Goal: Task Accomplishment & Management: Use online tool/utility

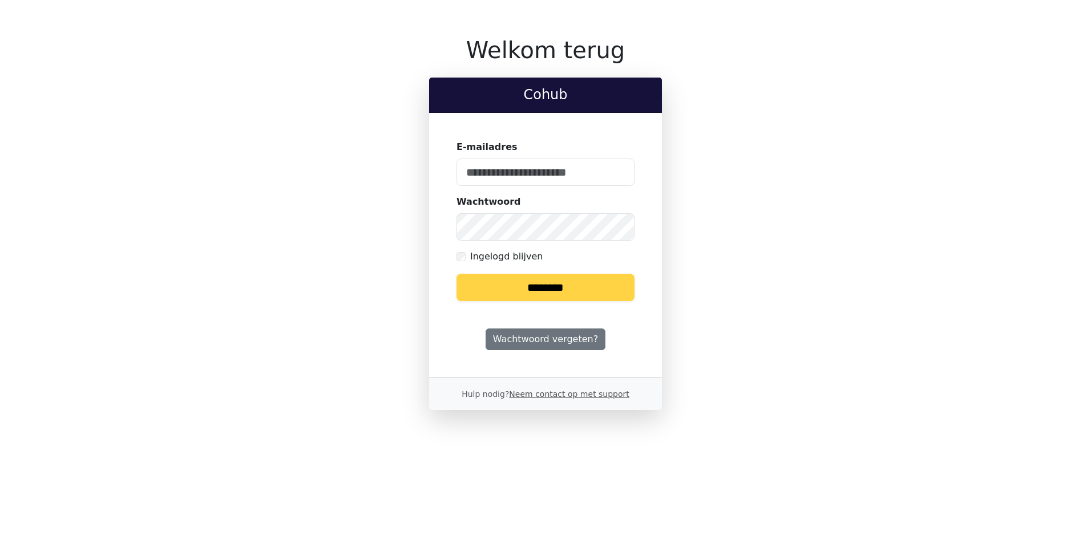
type input "**********"
click at [556, 284] on input "********" at bounding box center [545, 287] width 178 height 27
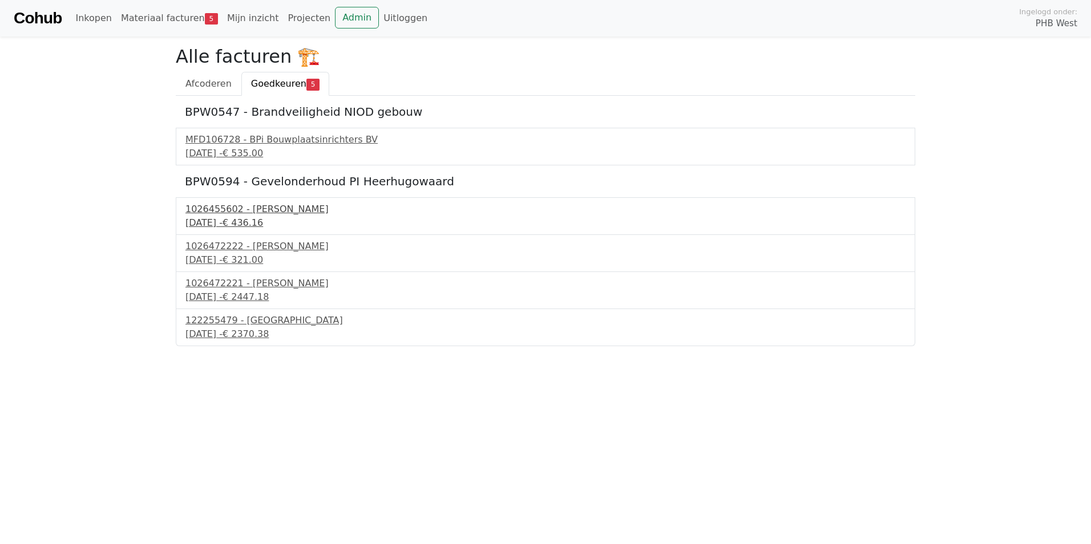
click at [242, 212] on div "1026455602 - Boels Verhuur" at bounding box center [545, 210] width 720 height 14
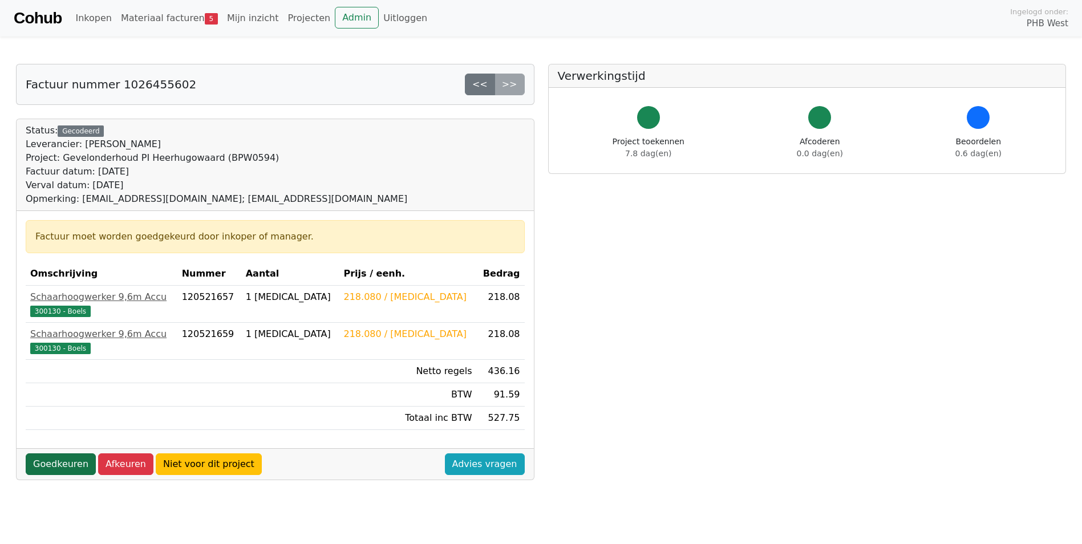
click at [71, 463] on link "Goedkeuren" at bounding box center [61, 464] width 70 height 22
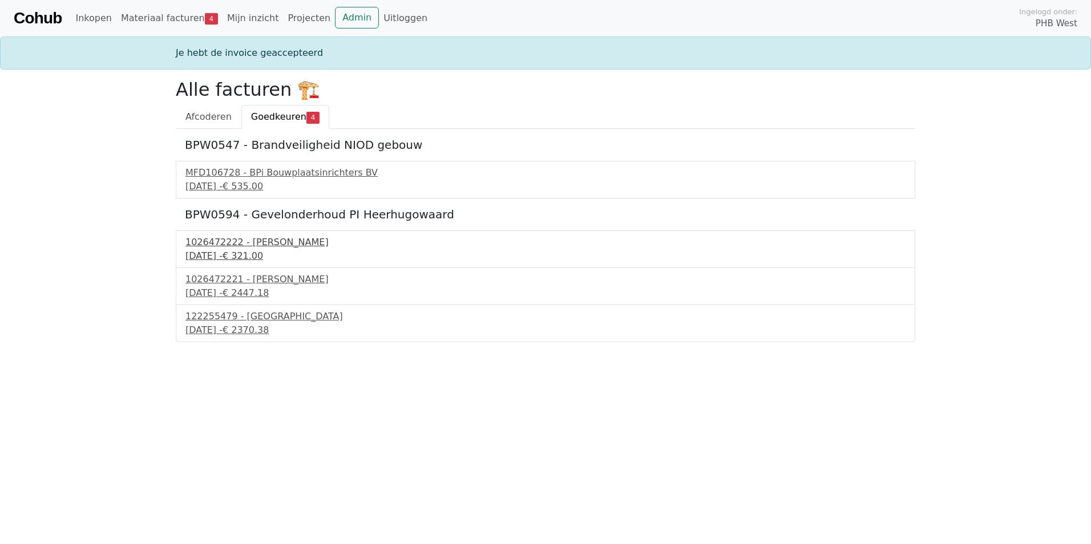
click at [234, 247] on div "1026472222 - [PERSON_NAME]" at bounding box center [545, 243] width 720 height 14
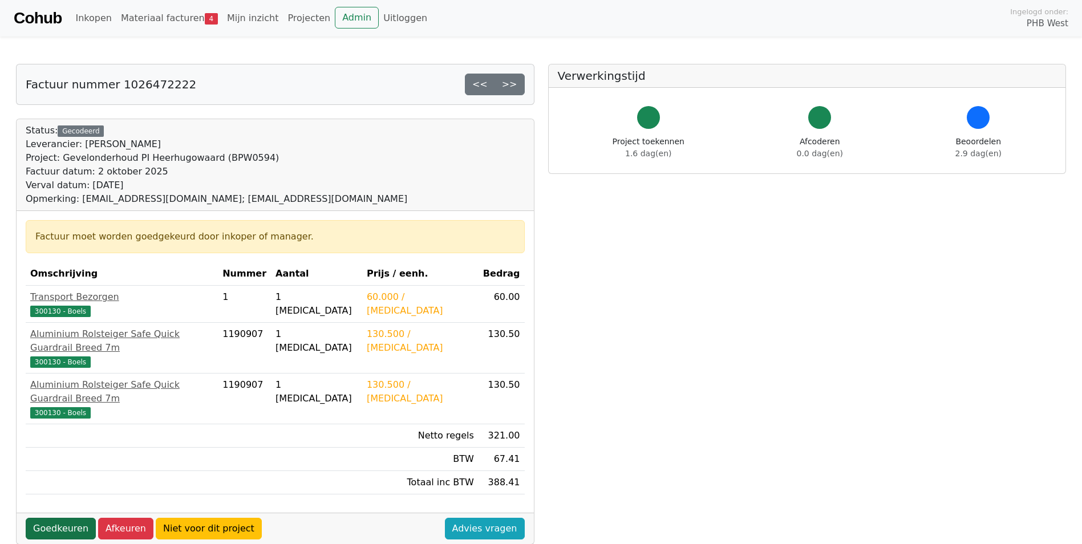
click at [51, 518] on link "Goedkeuren" at bounding box center [61, 529] width 70 height 22
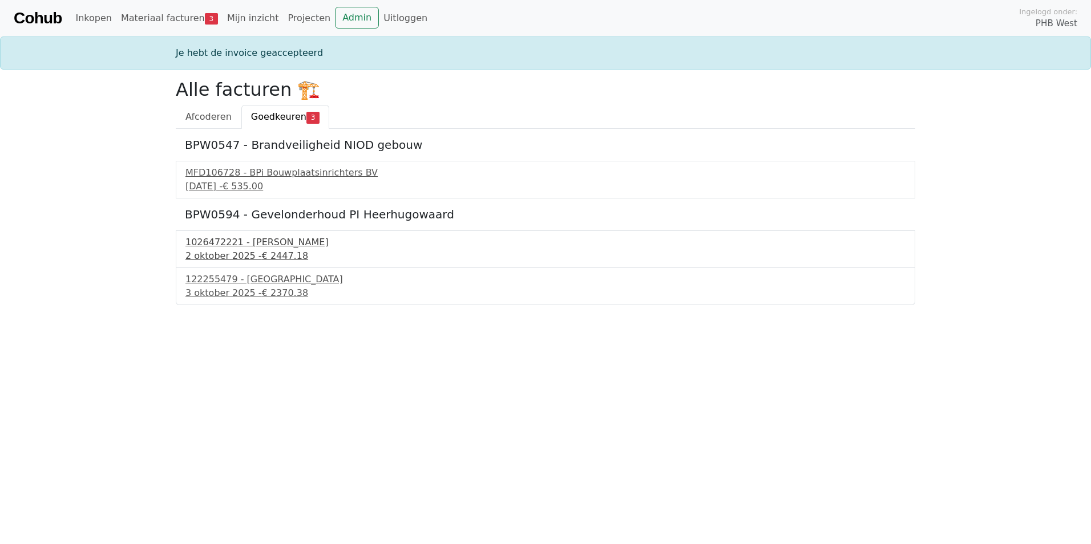
click at [212, 248] on div "1026472221 - Boels Verhuur" at bounding box center [545, 243] width 720 height 14
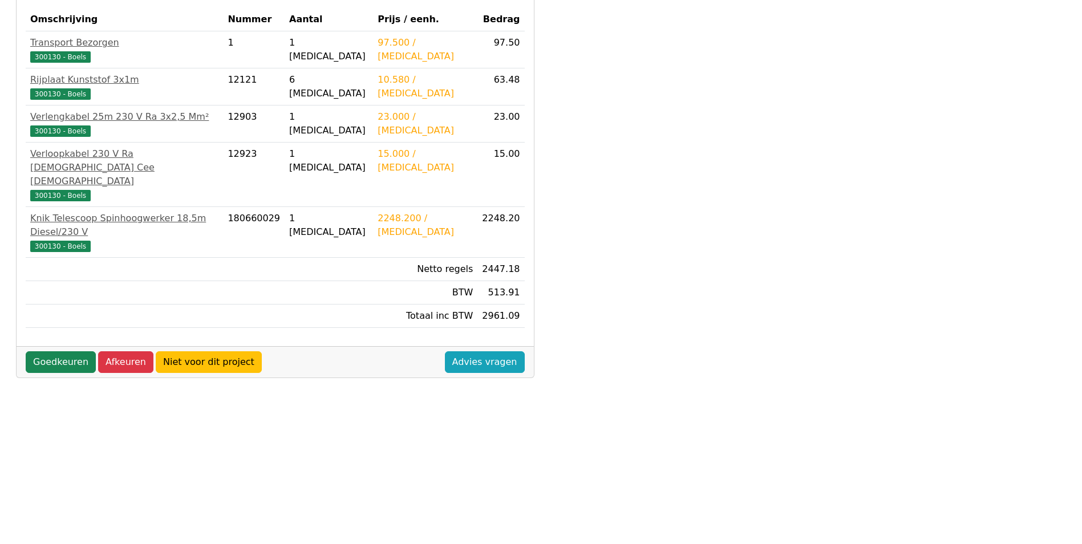
scroll to position [302, 0]
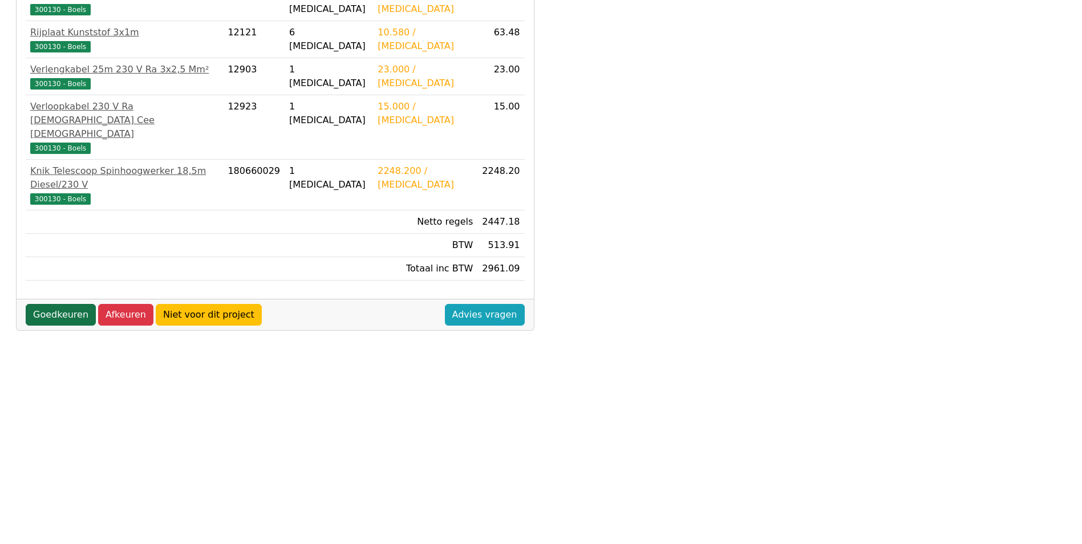
click at [64, 304] on link "Goedkeuren" at bounding box center [61, 315] width 70 height 22
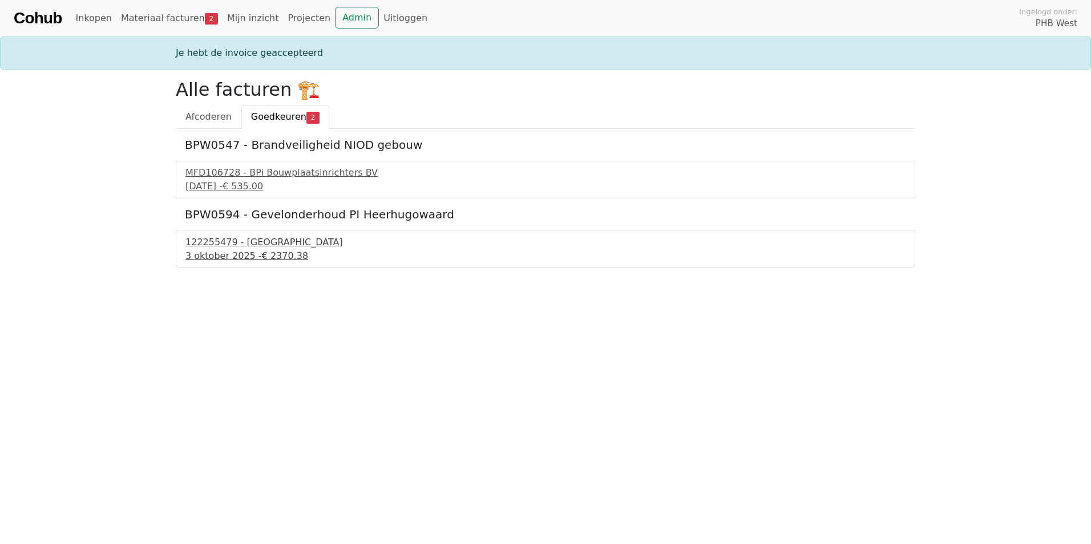
click at [238, 243] on div "122255479 - [GEOGRAPHIC_DATA]" at bounding box center [545, 243] width 720 height 14
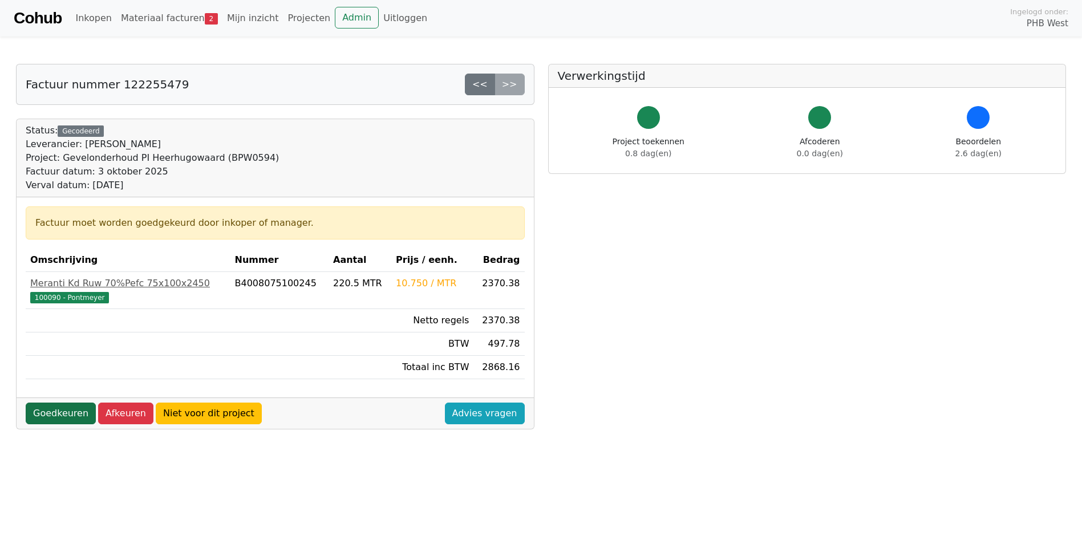
click at [61, 414] on link "Goedkeuren" at bounding box center [61, 414] width 70 height 22
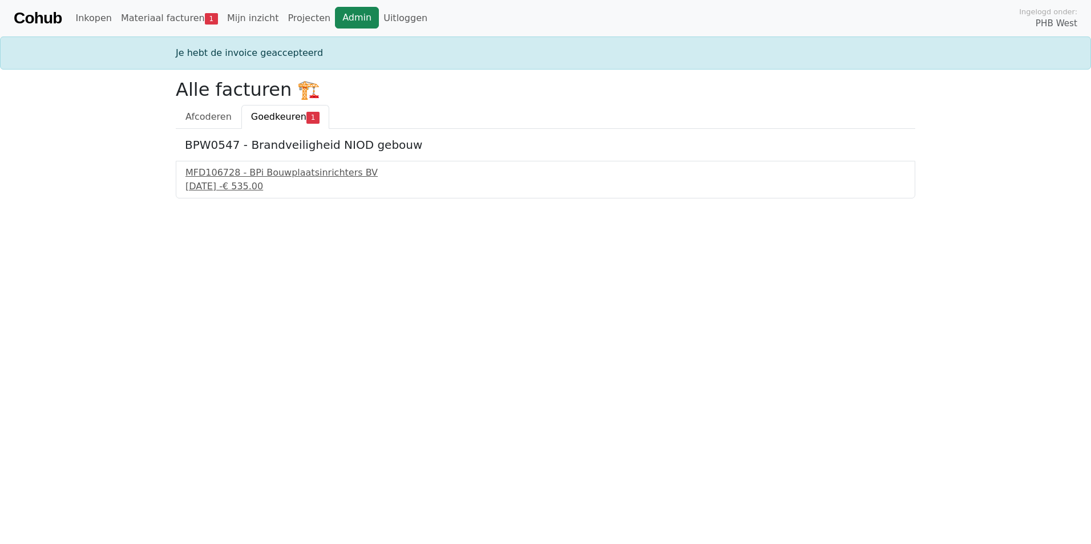
click at [336, 15] on link "Admin" at bounding box center [357, 18] width 44 height 22
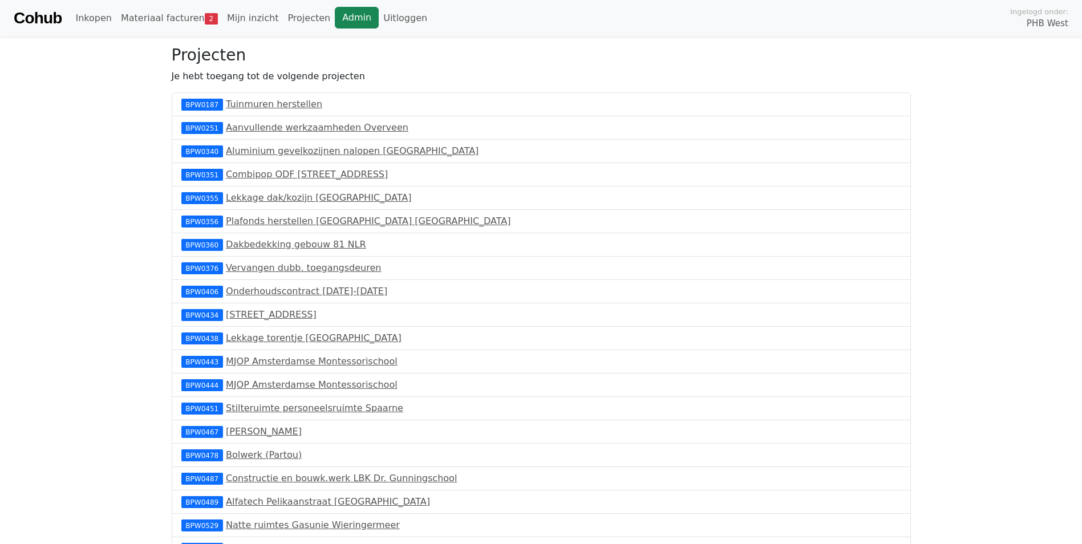
click at [339, 15] on link "Admin" at bounding box center [357, 18] width 44 height 22
click at [337, 15] on link "Admin" at bounding box center [357, 18] width 44 height 22
click at [167, 17] on link "Materiaal facturen 3" at bounding box center [169, 18] width 106 height 23
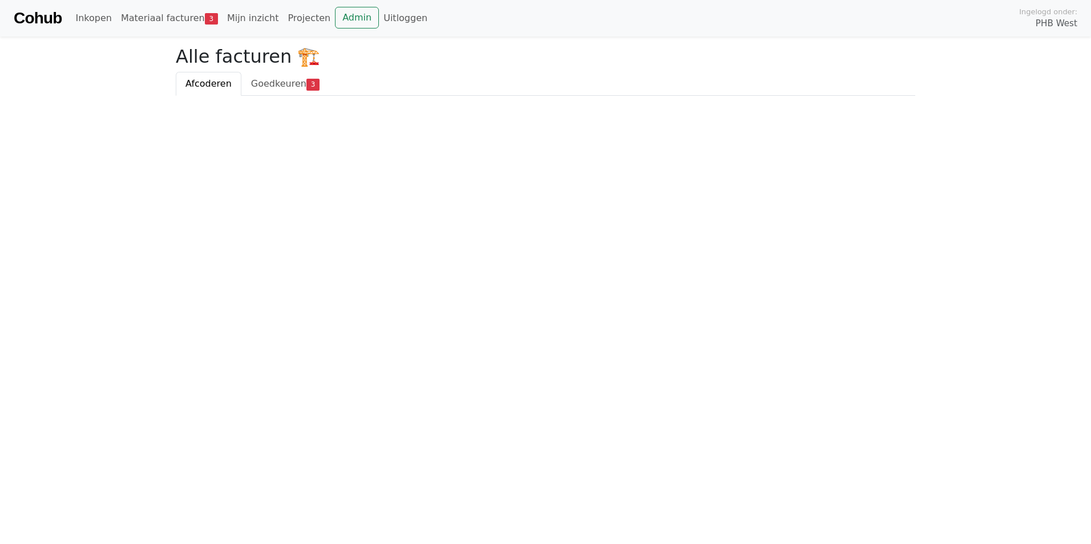
click at [285, 67] on h2 "Alle facturen 🏗️" at bounding box center [545, 57] width 739 height 22
click at [274, 86] on span "Goedkeuren" at bounding box center [278, 83] width 55 height 11
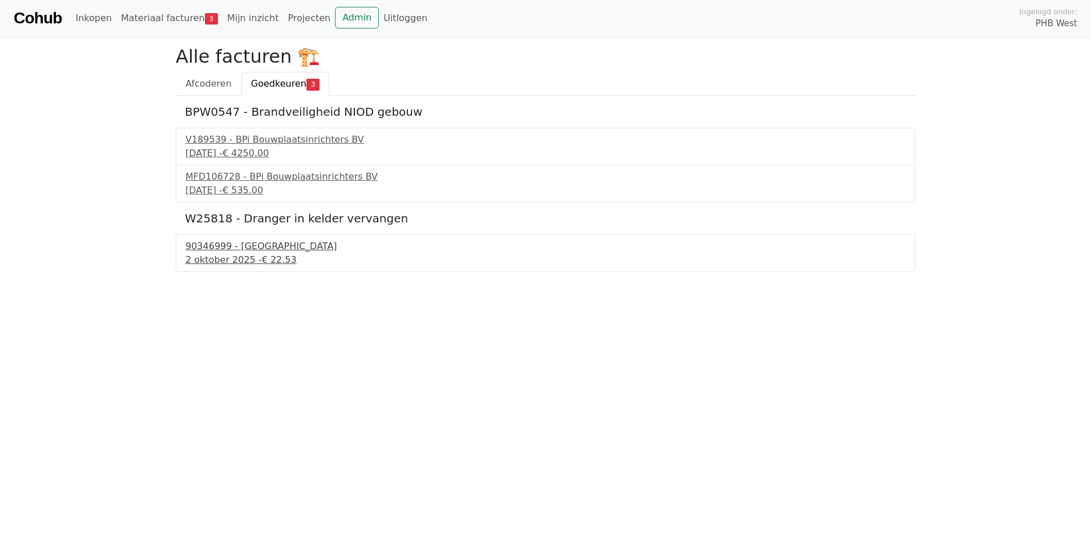
click at [240, 248] on div "90346999 - Burghouwt" at bounding box center [545, 247] width 720 height 14
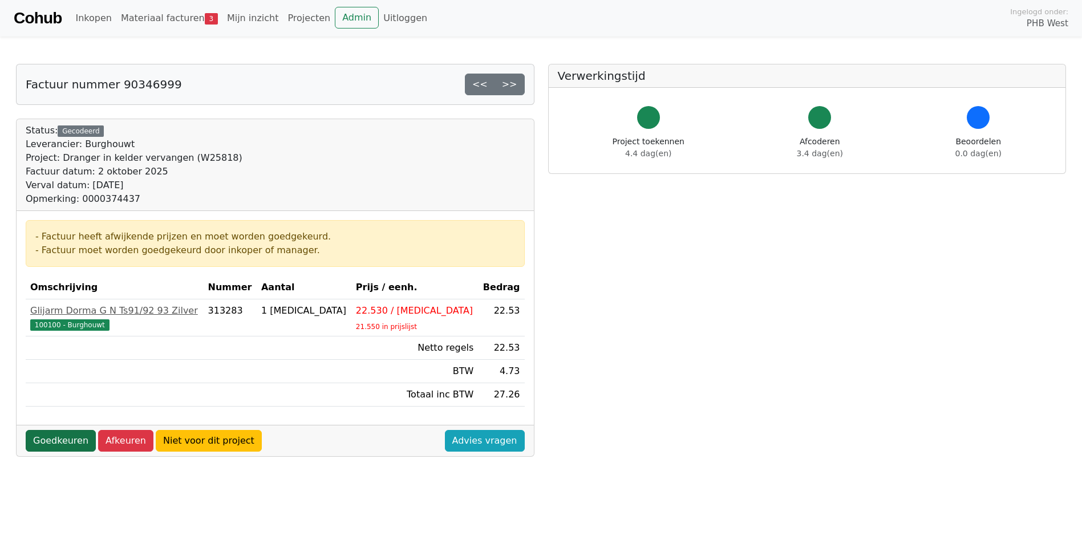
click at [60, 439] on link "Goedkeuren" at bounding box center [61, 441] width 70 height 22
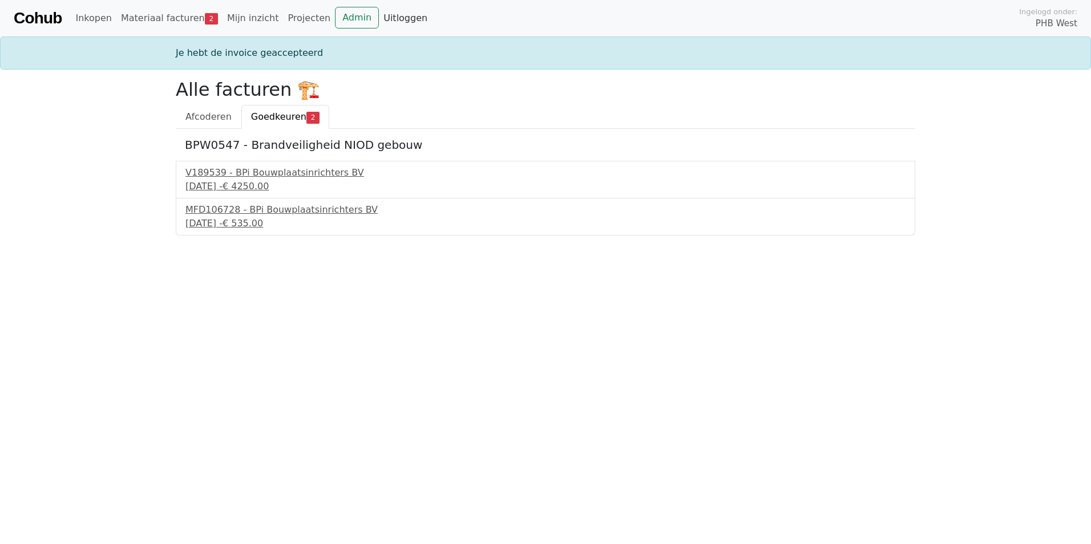
click at [390, 20] on link "Uitloggen" at bounding box center [405, 18] width 53 height 23
